Goal: Transaction & Acquisition: Download file/media

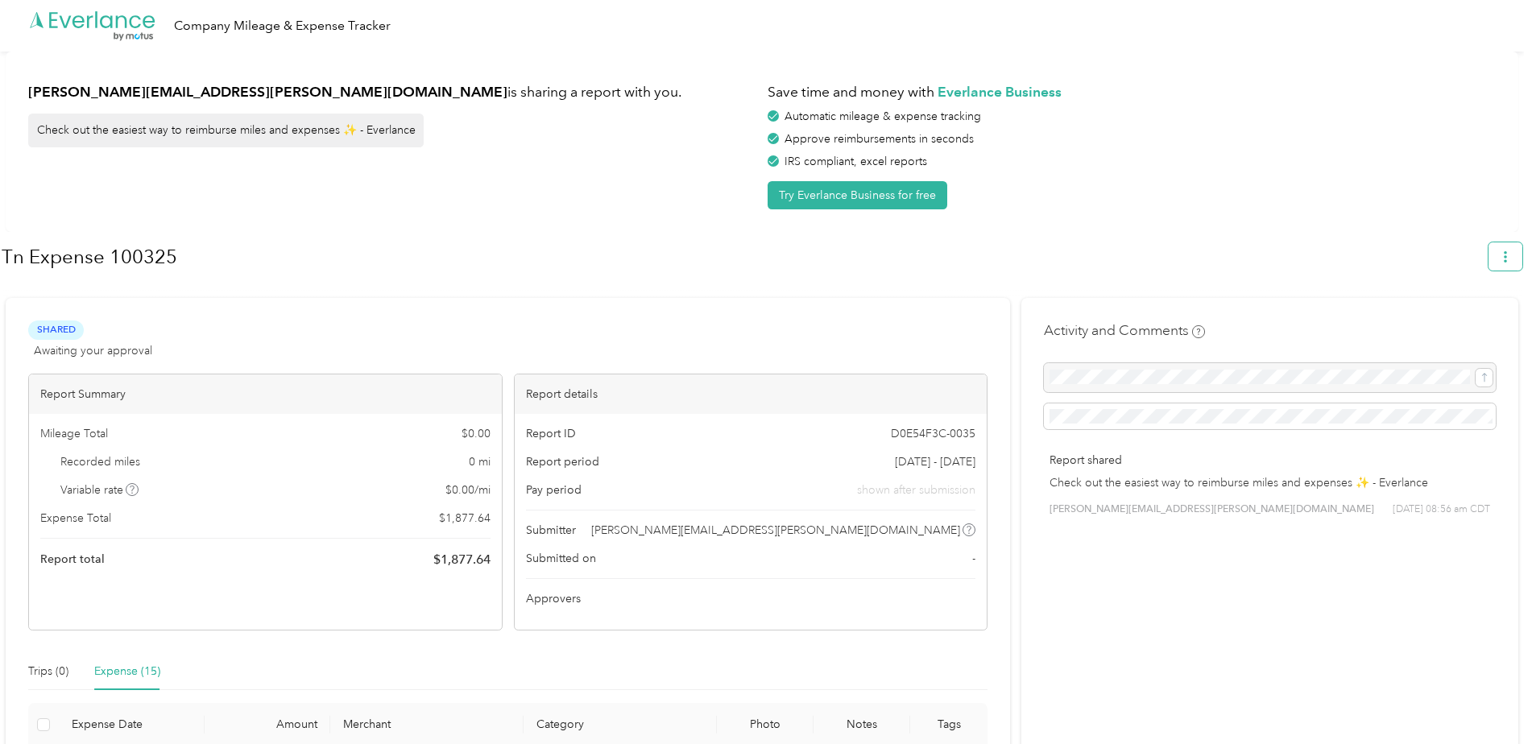
click at [1510, 255] on icon "button" at bounding box center [1505, 256] width 11 height 11
click at [1468, 325] on span "Download" at bounding box center [1467, 333] width 53 height 17
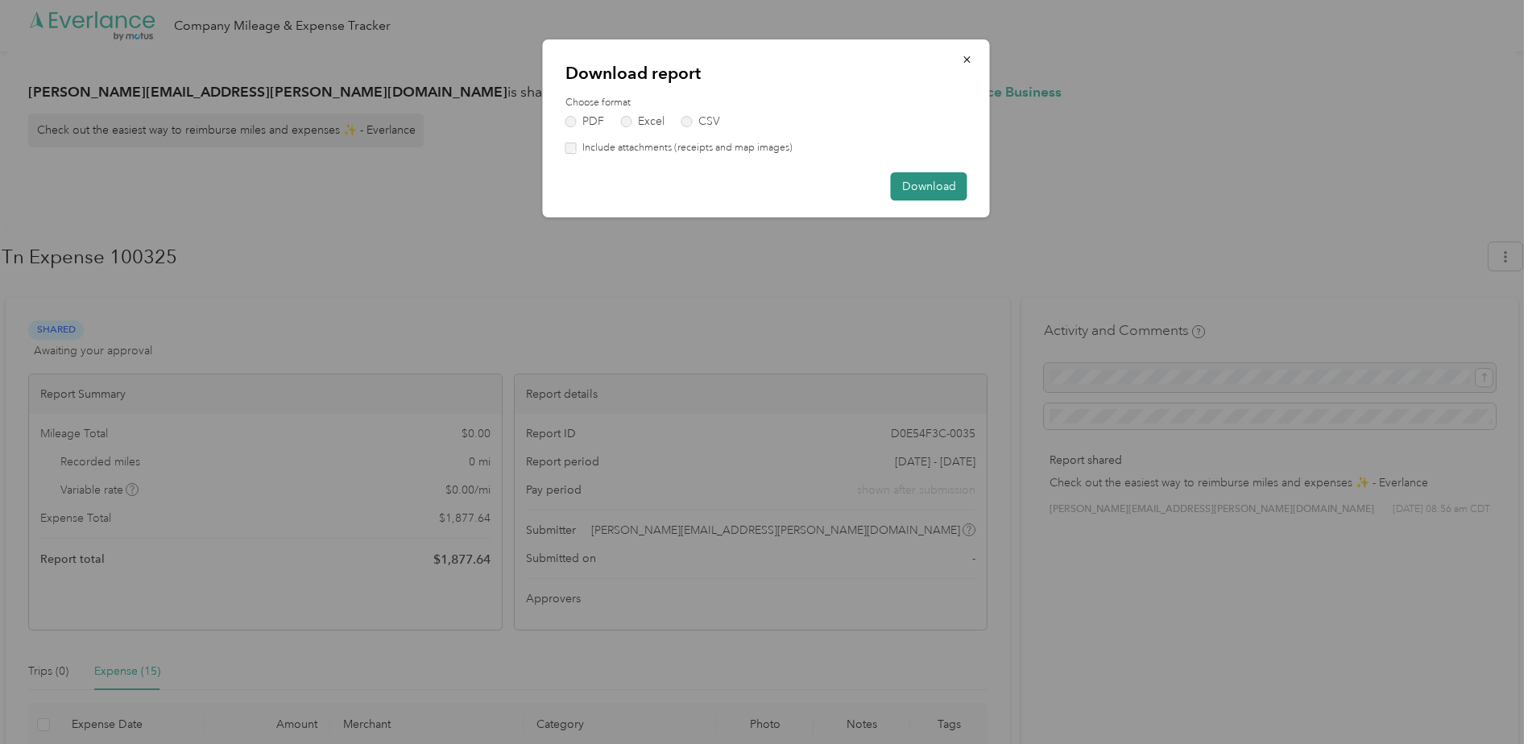
click at [955, 194] on button "Download" at bounding box center [929, 186] width 77 height 28
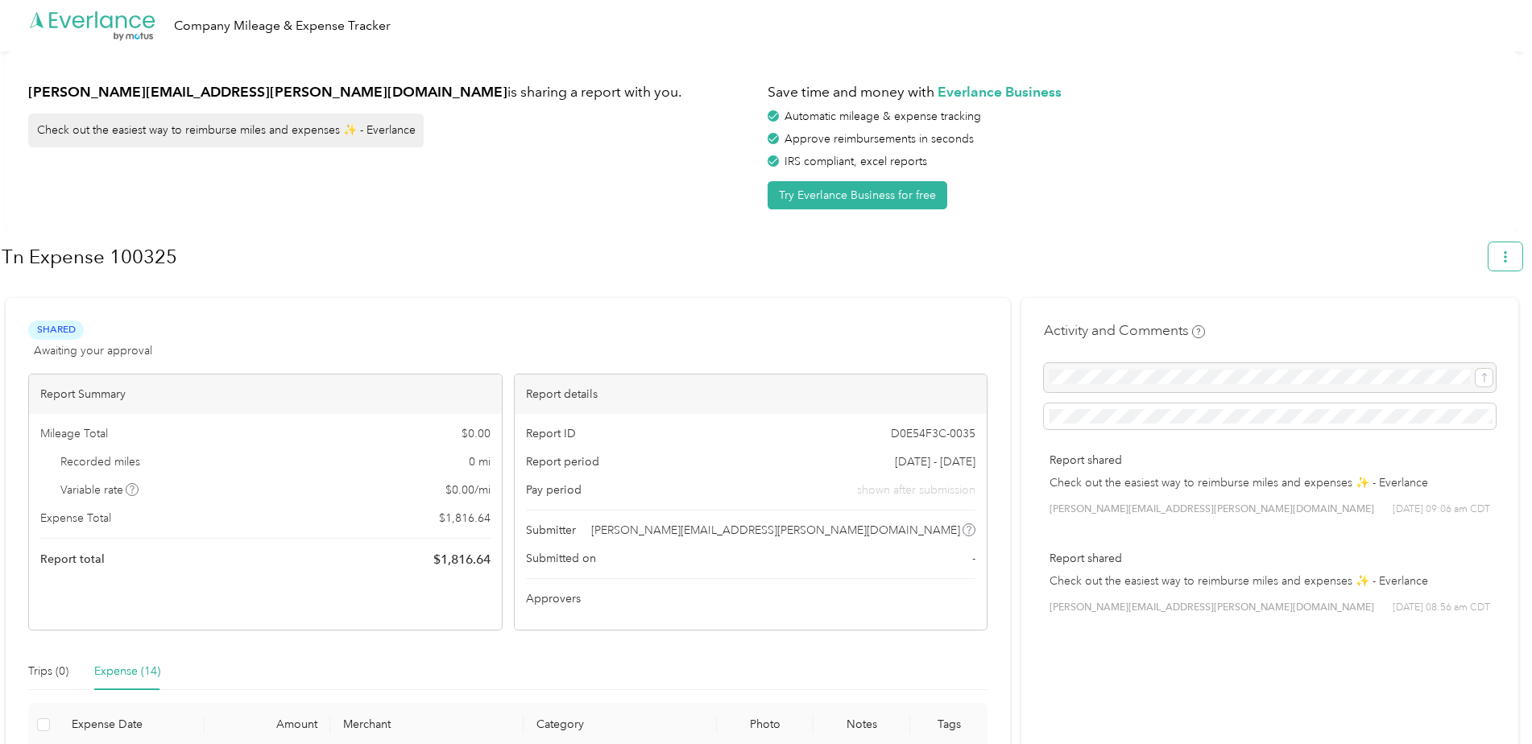
click at [1511, 259] on icon "button" at bounding box center [1505, 256] width 11 height 11
click at [1452, 325] on span "Download" at bounding box center [1467, 333] width 53 height 17
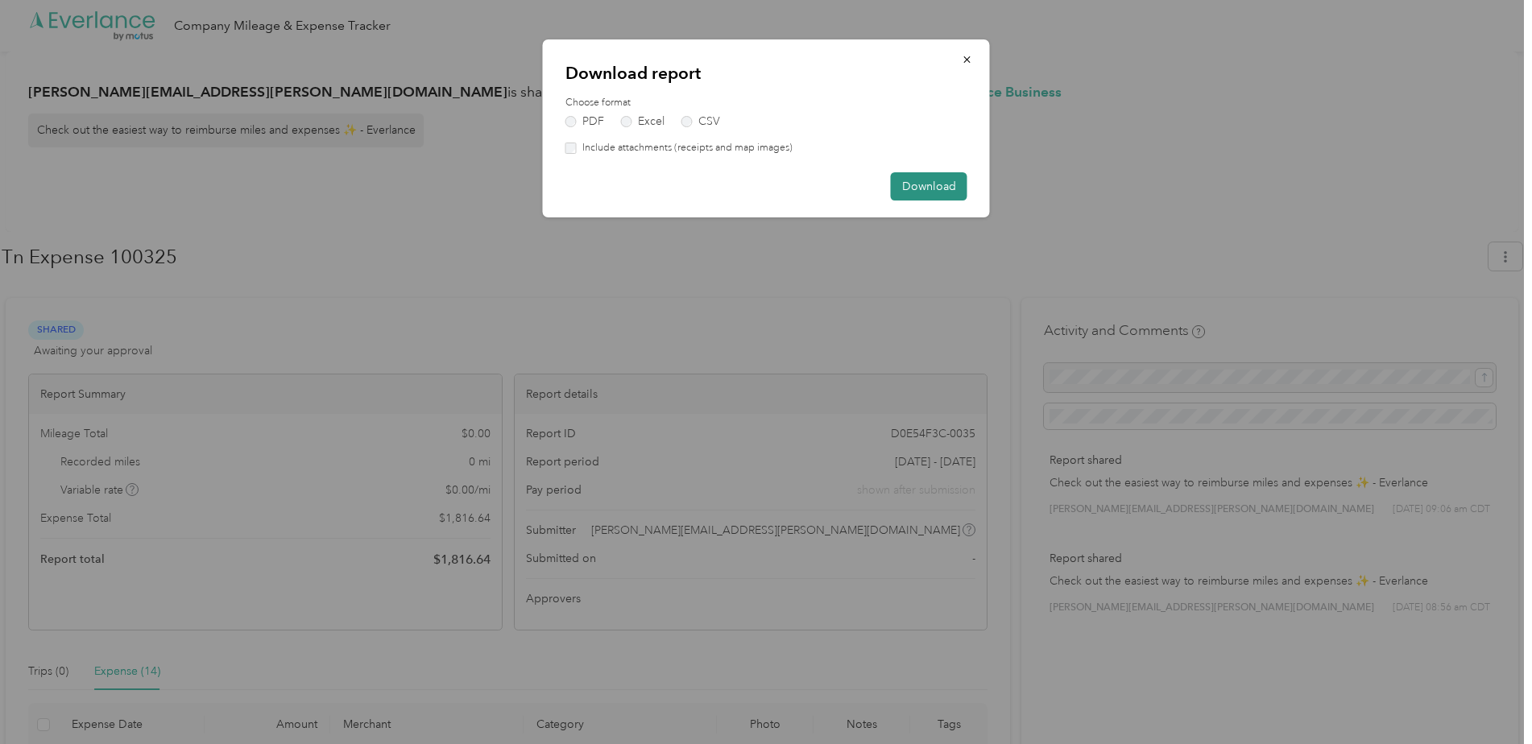
click at [926, 189] on button "Download" at bounding box center [929, 186] width 77 height 28
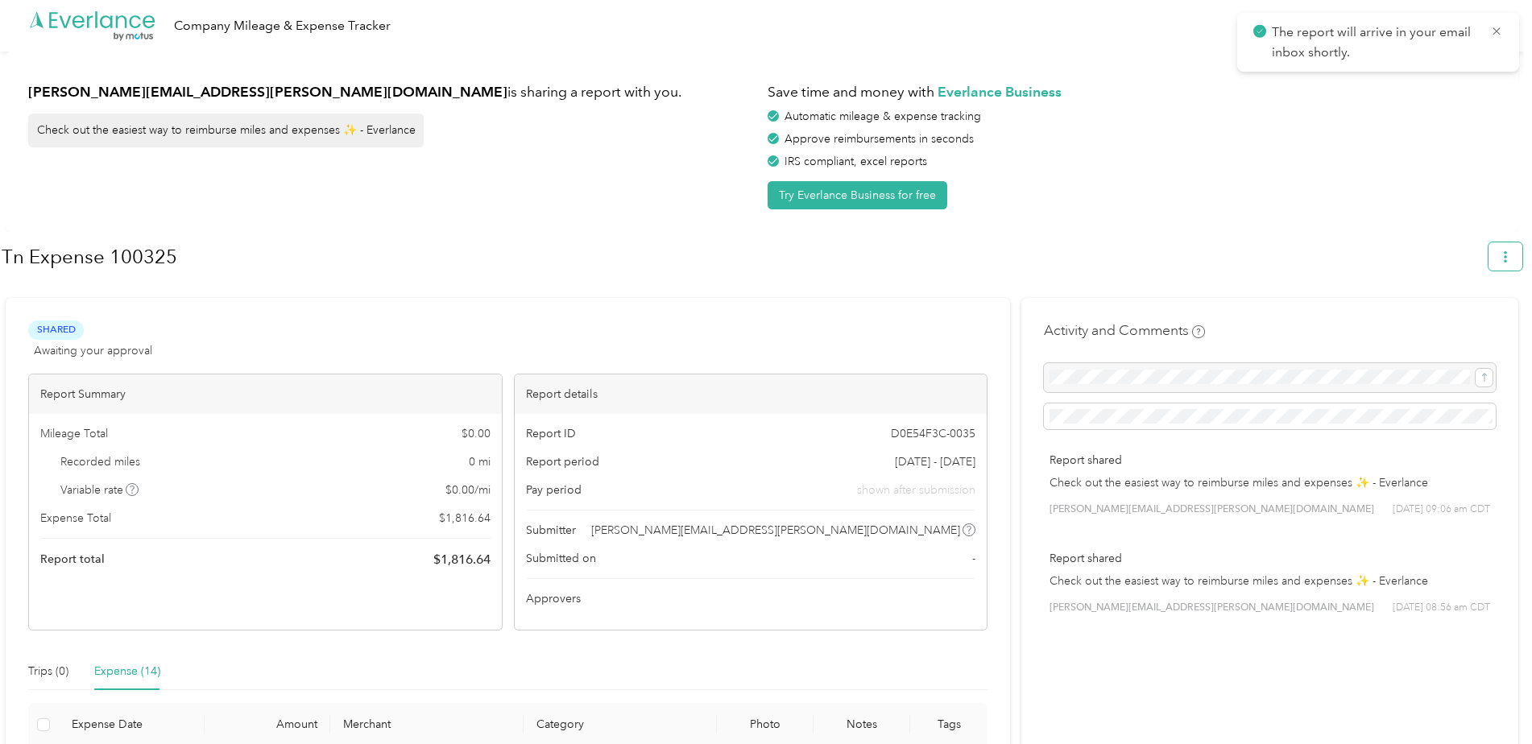
click at [1511, 253] on icon "button" at bounding box center [1505, 256] width 11 height 11
click at [1469, 325] on span "Download" at bounding box center [1467, 333] width 53 height 17
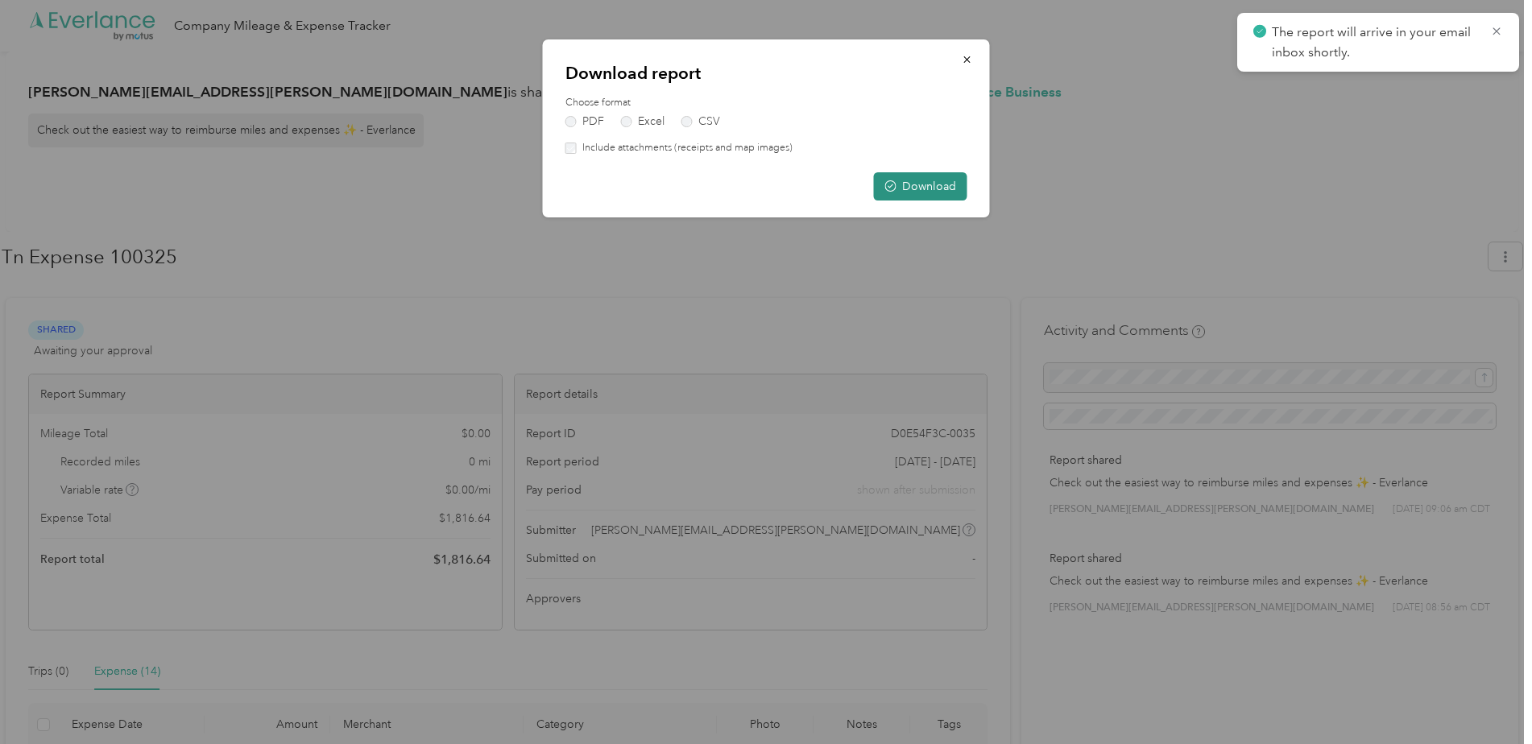
click at [912, 184] on button "Download" at bounding box center [920, 186] width 93 height 28
